Goal: Task Accomplishment & Management: Manage account settings

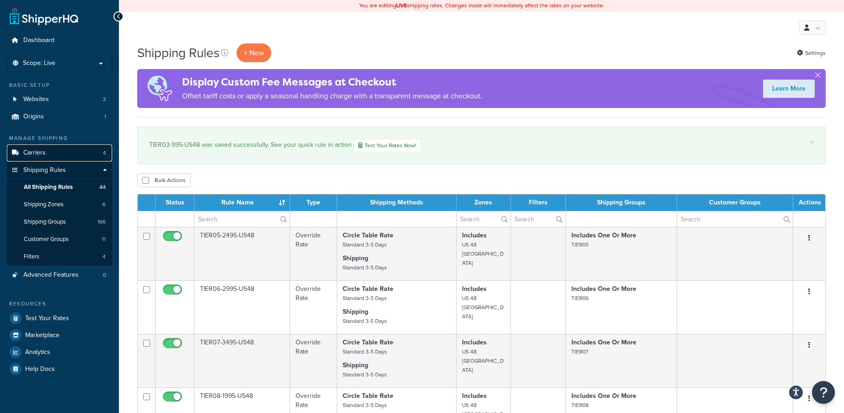
click at [39, 149] on span "Carriers" at bounding box center [34, 153] width 22 height 8
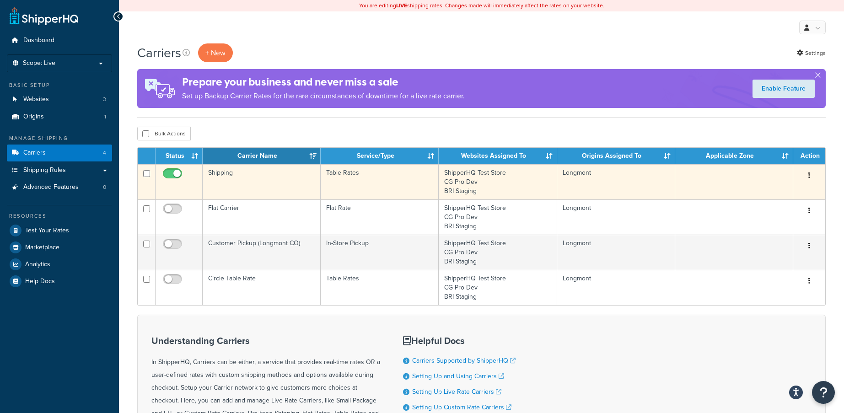
click at [811, 174] on button "button" at bounding box center [808, 175] width 13 height 15
click at [770, 199] on link "Edit" at bounding box center [772, 194] width 72 height 19
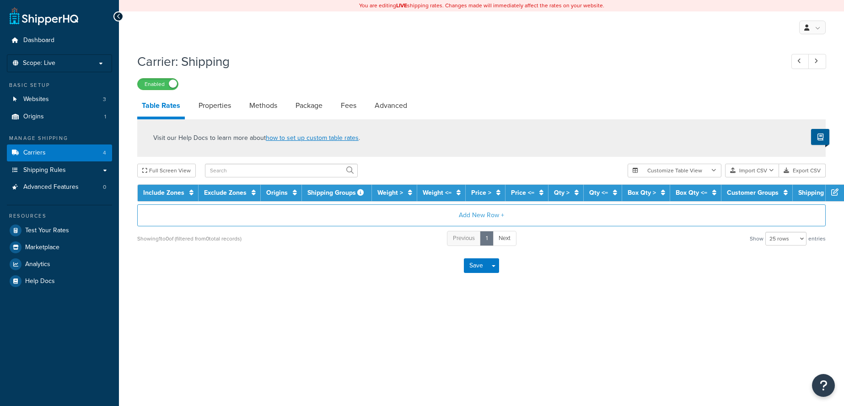
select select "25"
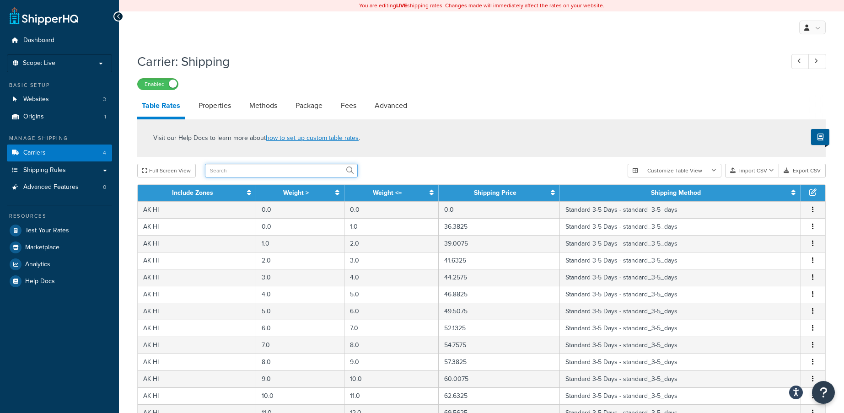
click at [265, 177] on input "text" at bounding box center [281, 171] width 153 height 14
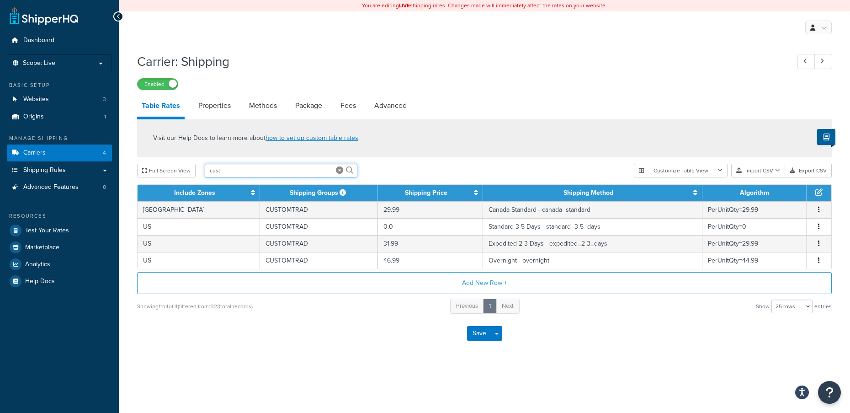
click at [263, 174] on input "cust" at bounding box center [281, 171] width 153 height 14
type input "c"
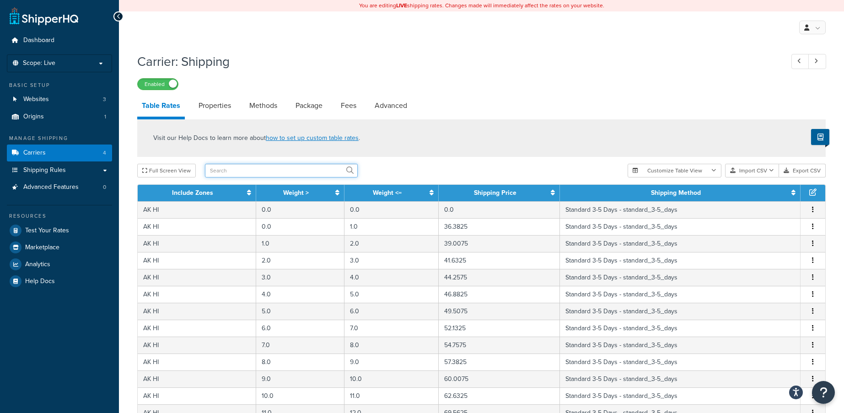
click at [235, 177] on input "text" at bounding box center [281, 171] width 153 height 14
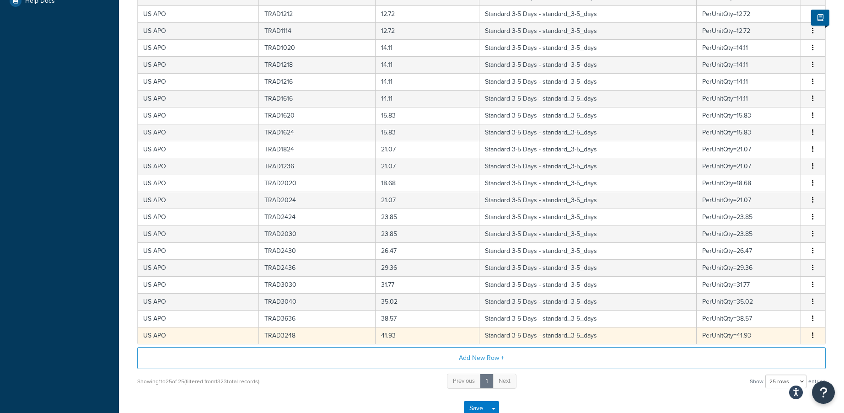
scroll to position [342, 0]
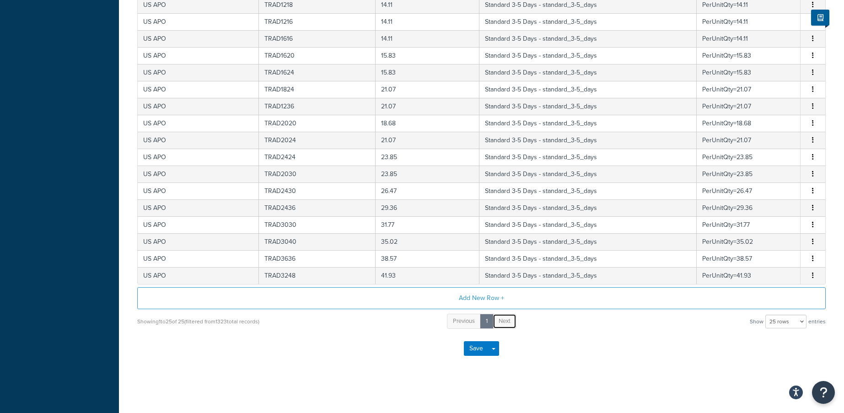
click at [505, 321] on span "Next" at bounding box center [504, 320] width 12 height 9
click at [500, 320] on span "Next" at bounding box center [504, 320] width 12 height 9
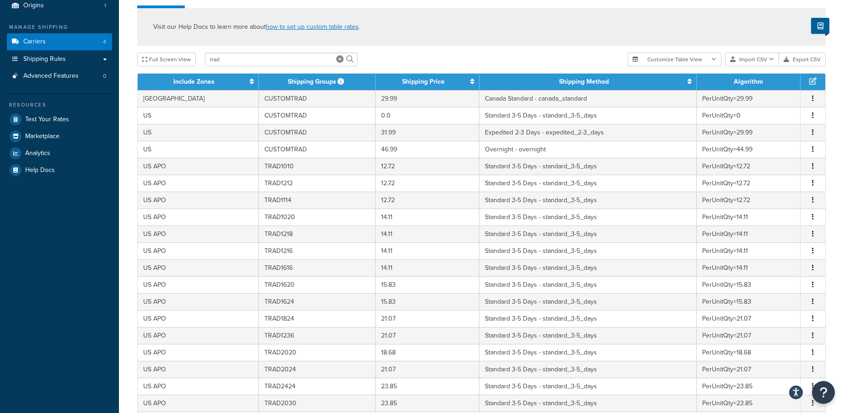
scroll to position [113, 0]
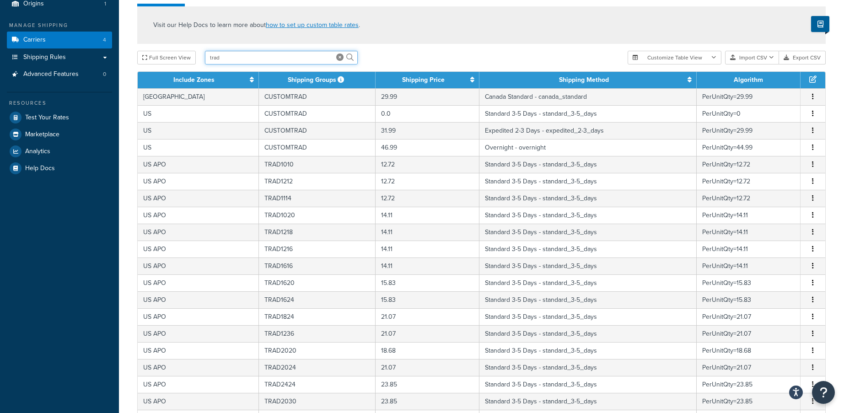
click at [289, 60] on input "trad" at bounding box center [281, 58] width 153 height 14
type input "tr"
click at [340, 58] on icon at bounding box center [339, 56] width 7 height 7
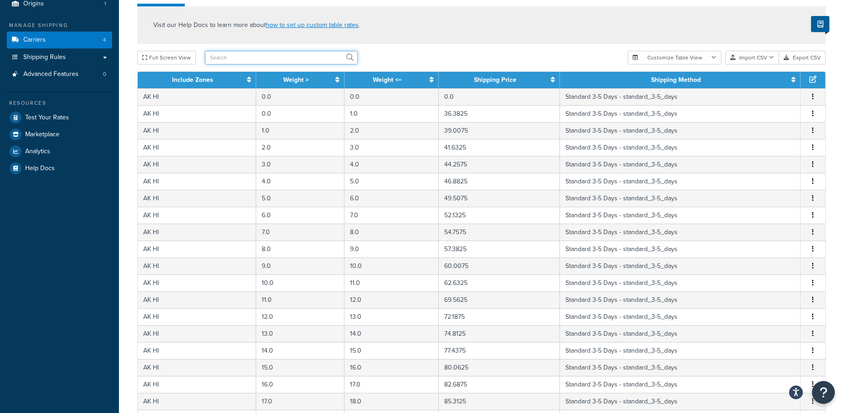
click at [263, 60] on input "text" at bounding box center [281, 58] width 153 height 14
type input "Trad"
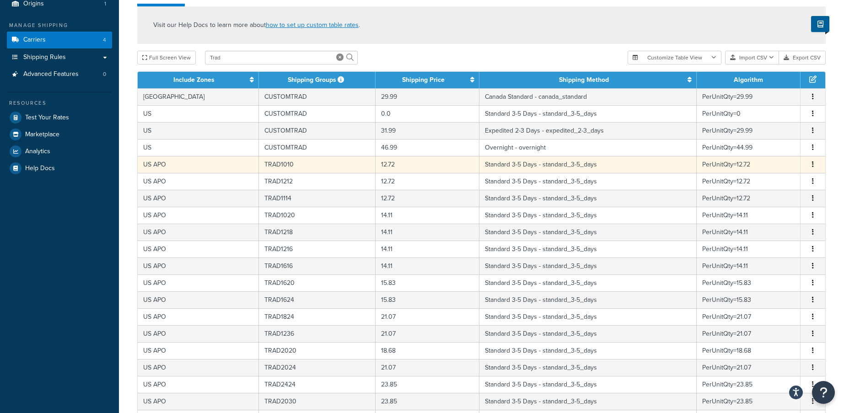
scroll to position [342, 0]
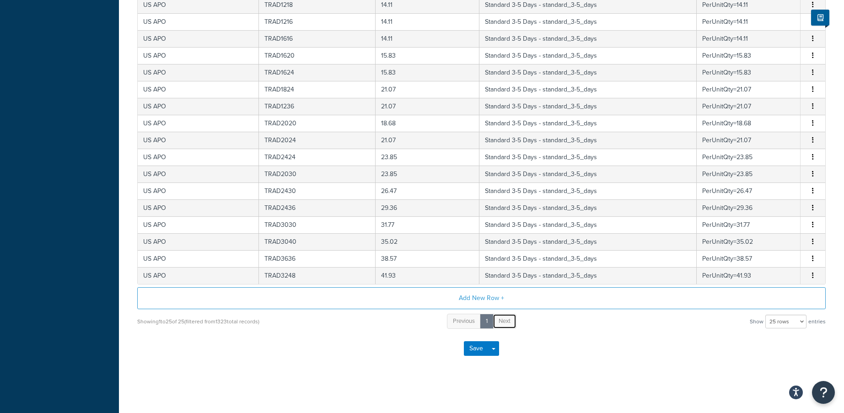
click at [504, 325] on link "Next" at bounding box center [504, 321] width 24 height 15
